Goal: Check status: Check status

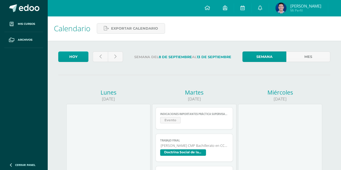
click at [279, 9] on img at bounding box center [280, 8] width 11 height 11
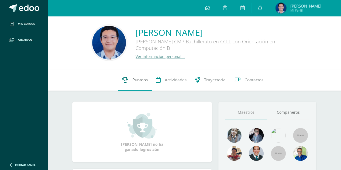
click at [140, 81] on span "Punteos" at bounding box center [139, 80] width 15 height 6
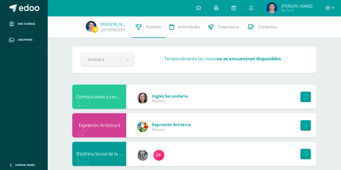
click at [134, 59] on div "Unidad 4" at bounding box center [107, 60] width 53 height 14
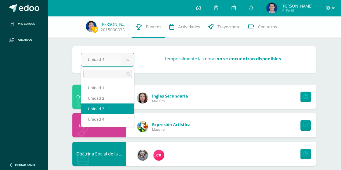
select select "Unidad 3"
